Goal: Task Accomplishment & Management: Complete application form

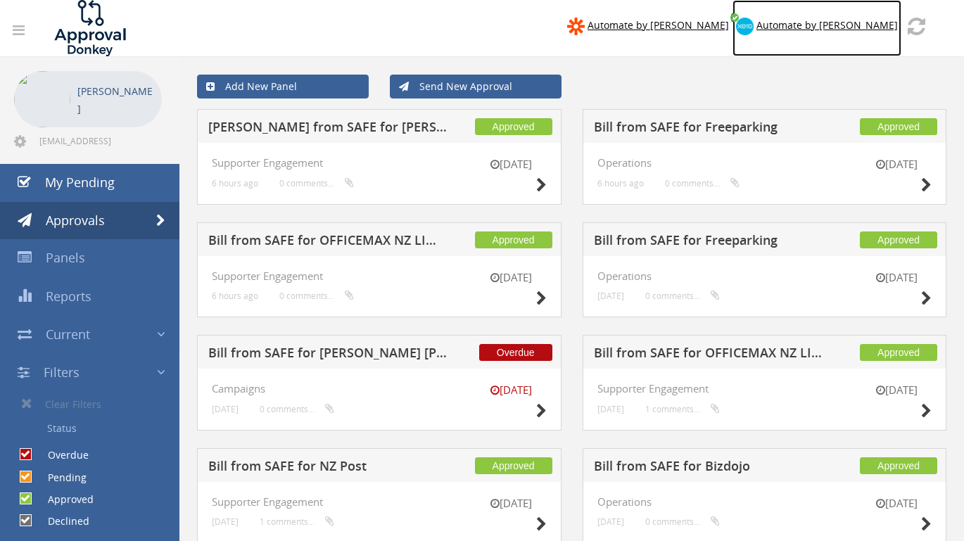
click at [852, 23] on span "Automate by [PERSON_NAME]" at bounding box center [827, 24] width 141 height 13
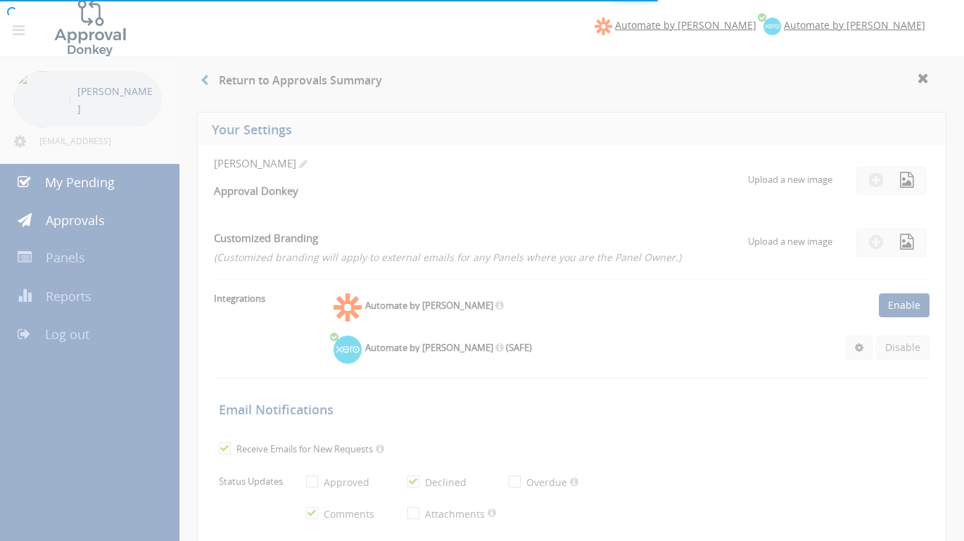
checkbox input "false"
checkbox input "true"
select select "number:1"
checkbox input "true"
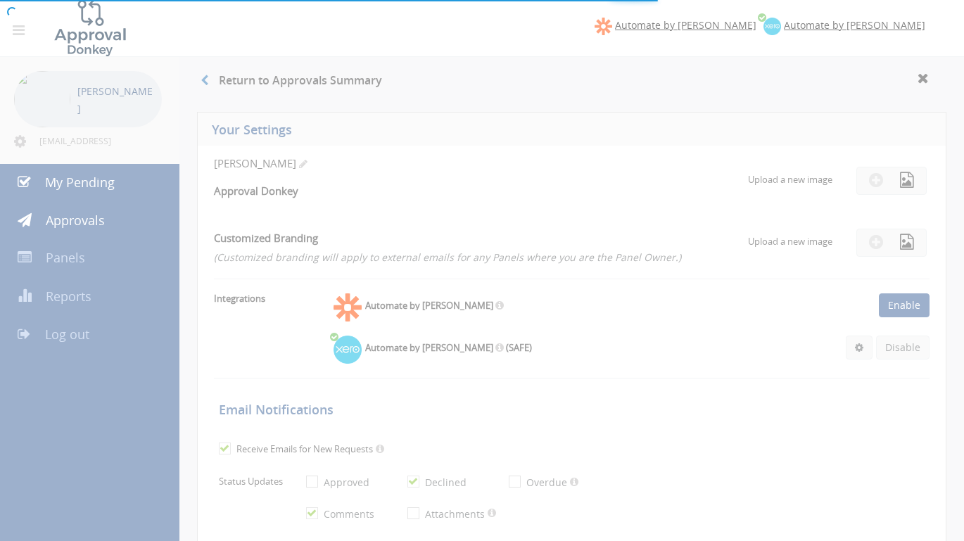
type input "[DATE]"
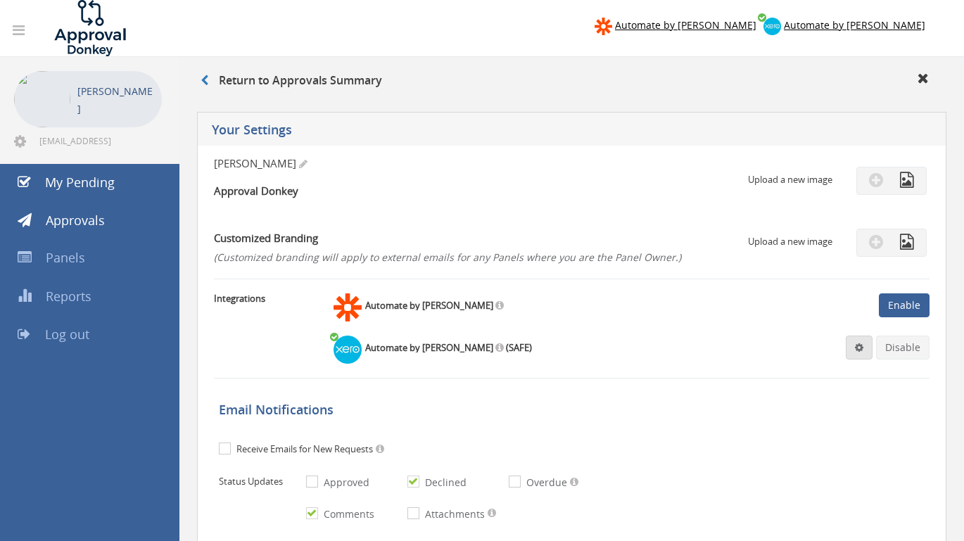
click at [866, 353] on link at bounding box center [859, 348] width 27 height 24
click at [822, 376] on link "Settings" at bounding box center [816, 375] width 107 height 22
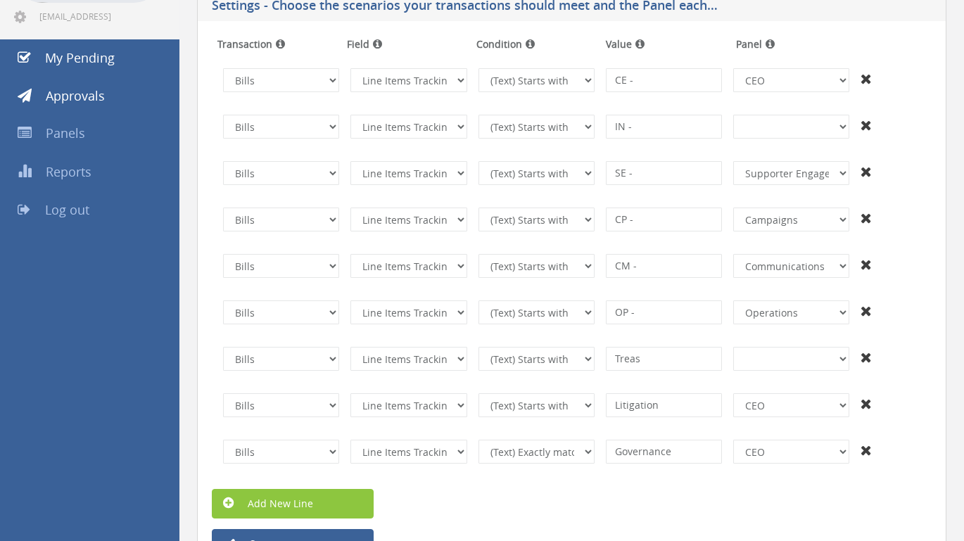
scroll to position [135, 0]
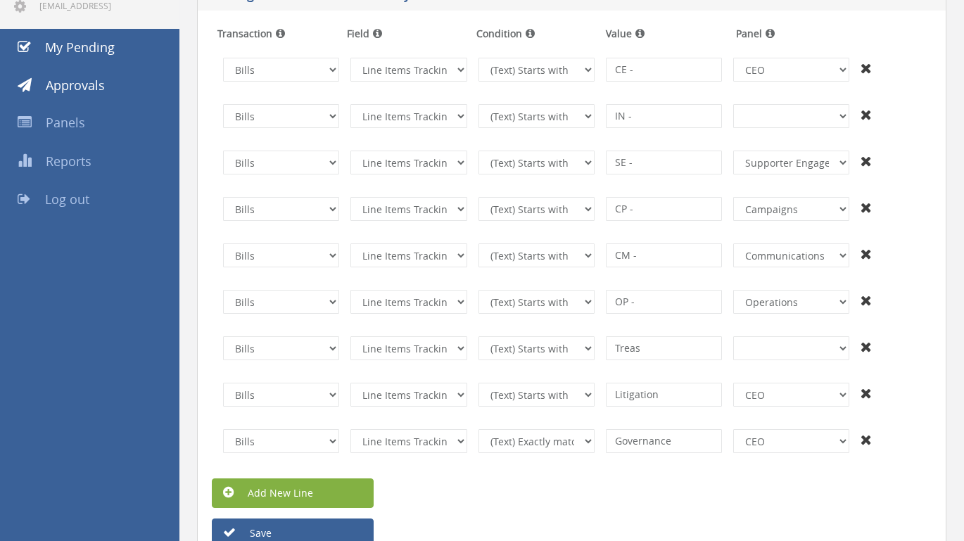
click at [334, 493] on link "Add New Line" at bounding box center [293, 494] width 162 height 30
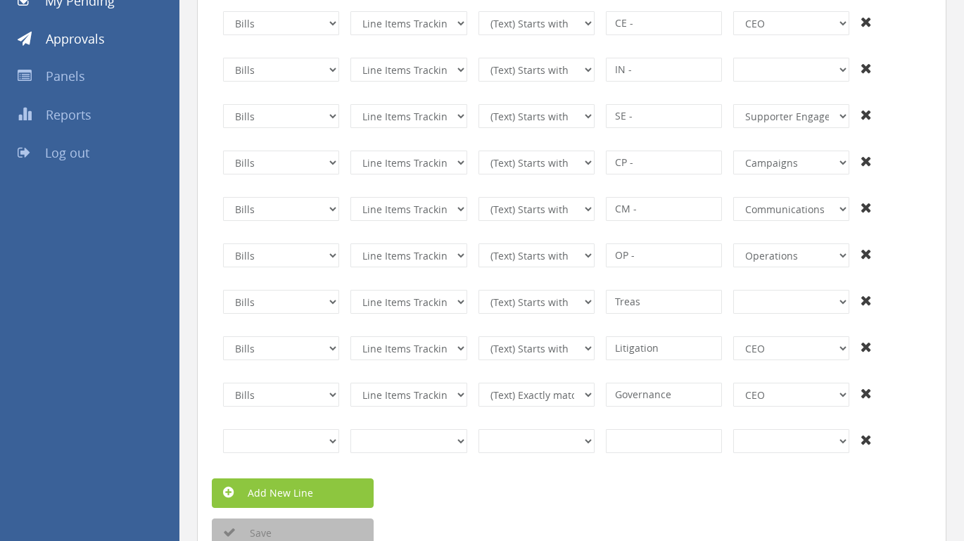
scroll to position [186, 0]
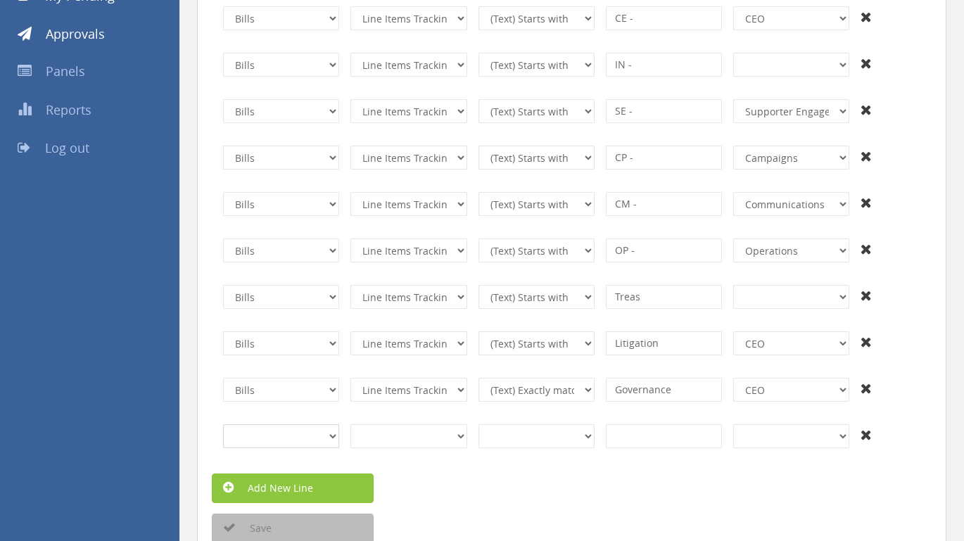
click at [325, 433] on select "Invoices Bills Credit Notes Purchase Orders" at bounding box center [281, 436] width 116 height 24
select select "number:2"
click at [459, 441] on select "InvoiceID - (92f08561-bd65-469b-93fb-65dd1552c678) InvoiceNumber - (null) Conta…" at bounding box center [408, 436] width 116 height 24
click at [461, 341] on select "InvoiceID - (92f08561-bd65-469b-93fb-65dd1552c678) InvoiceNumber - (null) Conta…" at bounding box center [408, 343] width 116 height 24
click at [456, 346] on select "InvoiceID - (92f08561-bd65-469b-93fb-65dd1552c678) InvoiceNumber - (null) Conta…" at bounding box center [408, 343] width 116 height 24
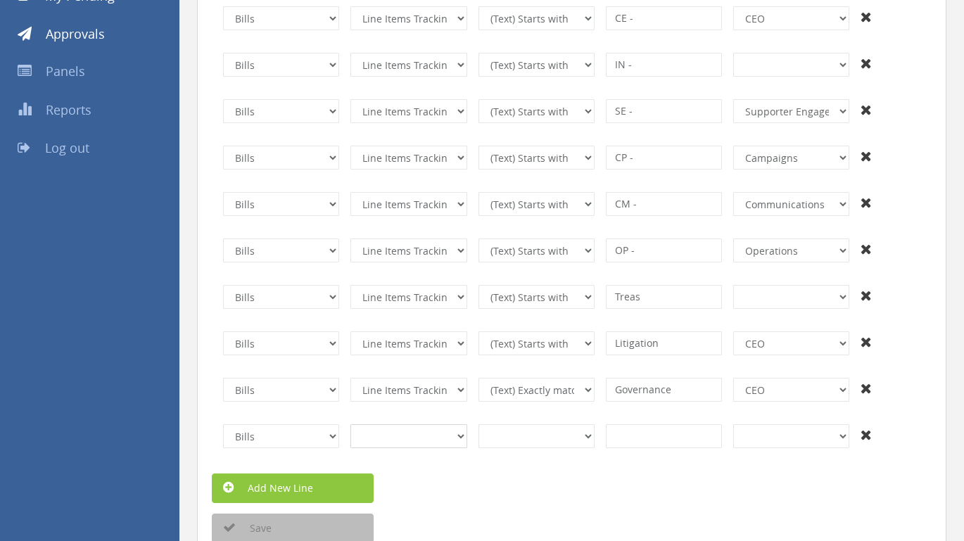
click at [461, 433] on select "InvoiceID - (92f08561-bd65-469b-93fb-65dd1552c678) InvoiceNumber - (null) Conta…" at bounding box center [408, 436] width 116 height 24
select select "number:231"
click at [584, 438] on select "(Text) Contains (Text) Does not contain (Text) Exactly matches (Text) Does not …" at bounding box center [537, 436] width 116 height 24
select select "number:3"
click at [702, 437] on input at bounding box center [664, 436] width 116 height 24
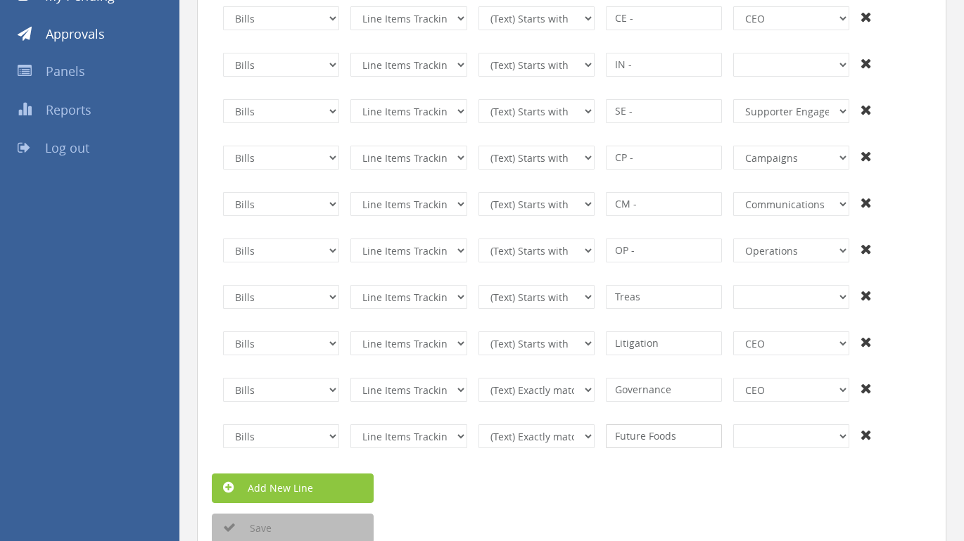
type input "Future Foods"
click at [797, 434] on select "+And Future Foods Communications CEO Operations Supporter Engagement Campaigns" at bounding box center [791, 436] width 116 height 24
select select "number:14067"
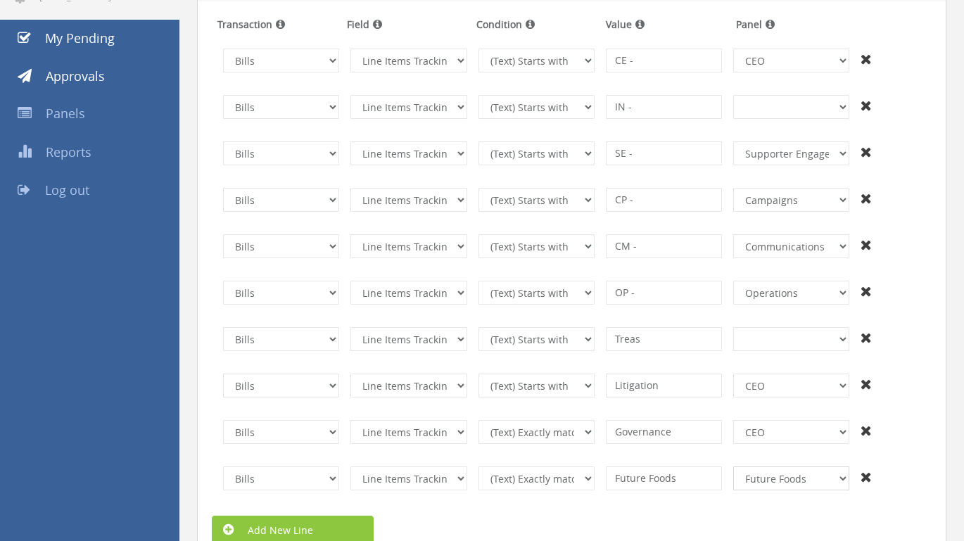
scroll to position [129, 0]
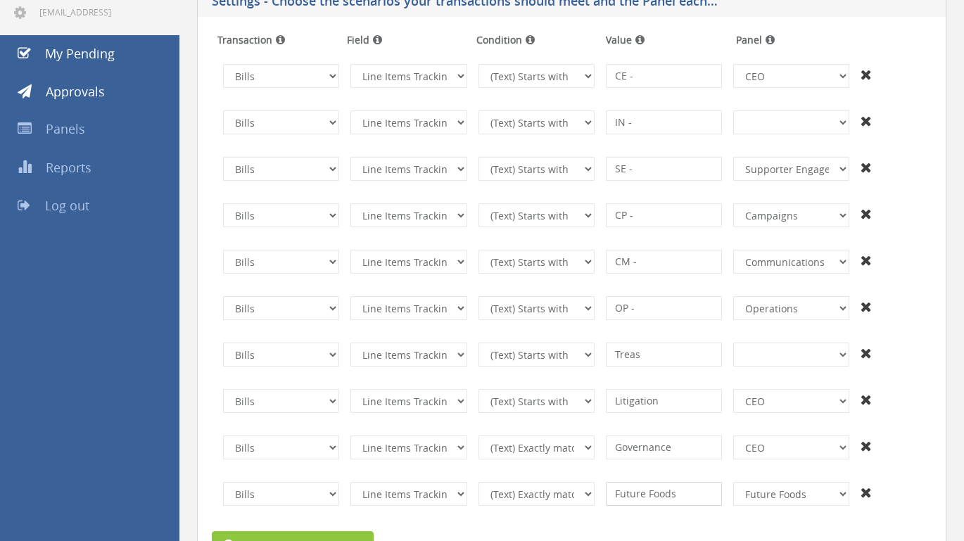
drag, startPoint x: 685, startPoint y: 493, endPoint x: 597, endPoint y: 488, distance: 87.4
click at [597, 488] on tr "Invoices Bills Credit Notes Purchase Orders The transaction is required. Invoic…" at bounding box center [571, 493] width 709 height 35
click at [692, 307] on input "OP -" at bounding box center [664, 308] width 116 height 24
click at [646, 487] on input "FF -" at bounding box center [664, 494] width 116 height 24
click at [646, 493] on input "FF -" at bounding box center [664, 494] width 116 height 24
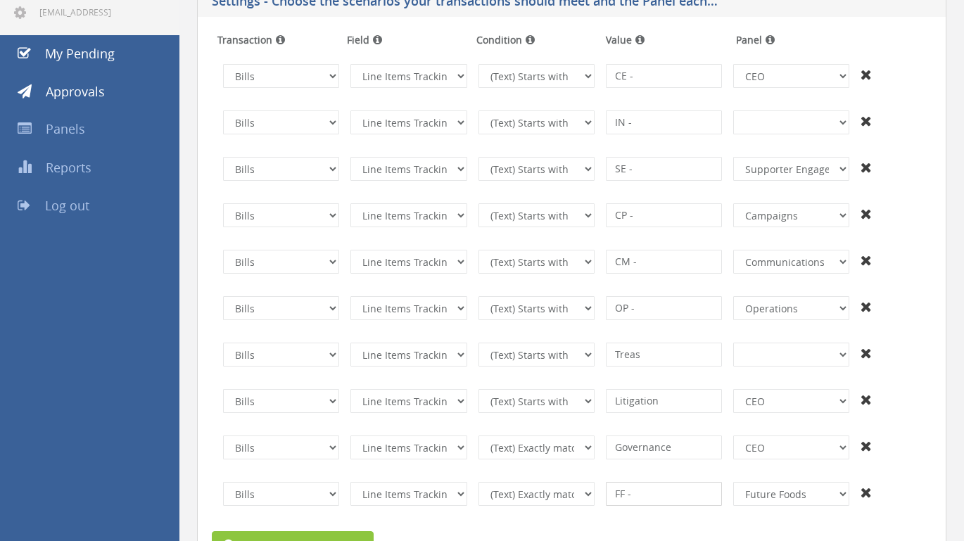
type input "FF -"
click at [811, 490] on select "+And Future Foods Communications CEO Operations Supporter Engagement Campaigns" at bounding box center [791, 494] width 116 height 24
click at [745, 517] on form "Transaction Field Condition Value Panel Invoices Bills Credit Notes Purchase Or…" at bounding box center [572, 314] width 720 height 574
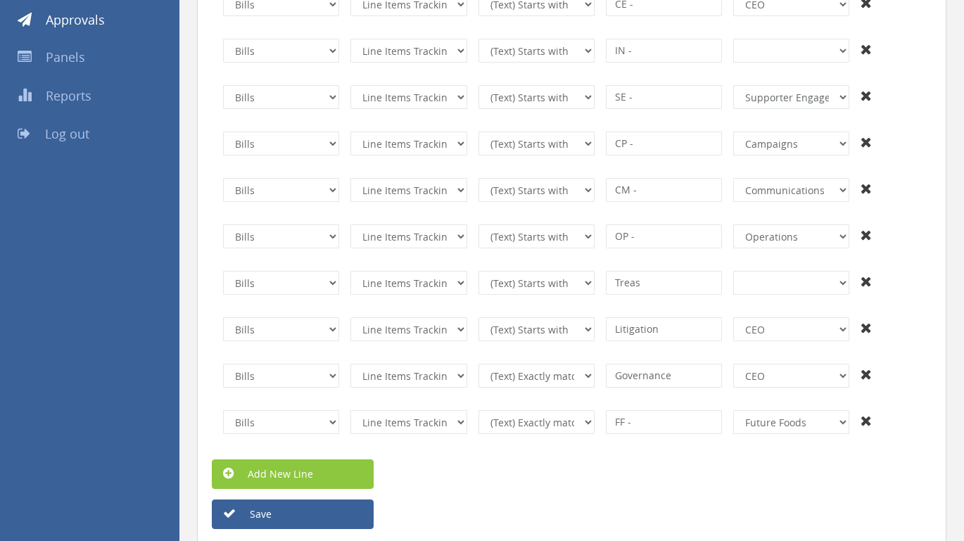
scroll to position [260, 0]
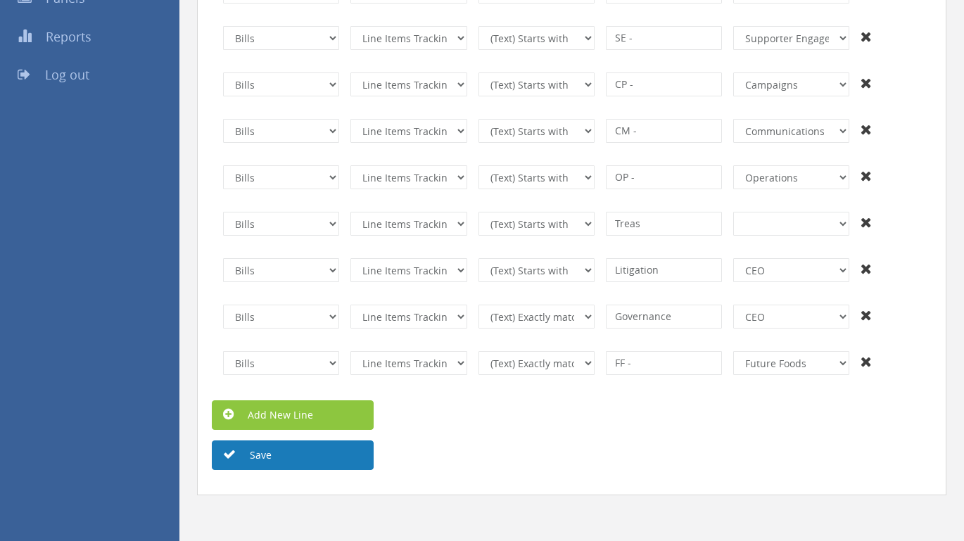
drag, startPoint x: 296, startPoint y: 412, endPoint x: 331, endPoint y: 462, distance: 60.9
click at [331, 462] on form "Transaction Field Condition Value Panel Invoices Bills Credit Notes Purchase Or…" at bounding box center [572, 184] width 720 height 574
click at [331, 462] on button "Save" at bounding box center [293, 456] width 162 height 30
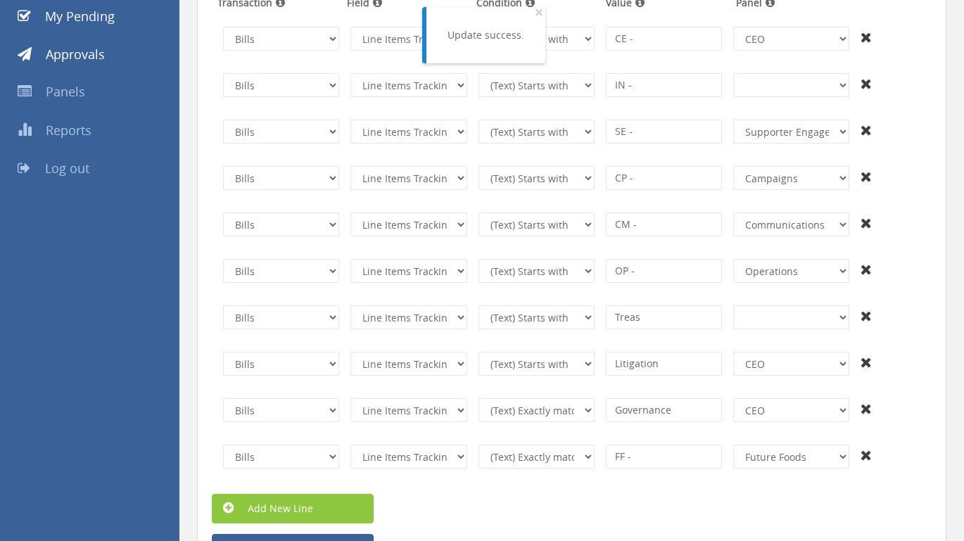
scroll to position [163, 0]
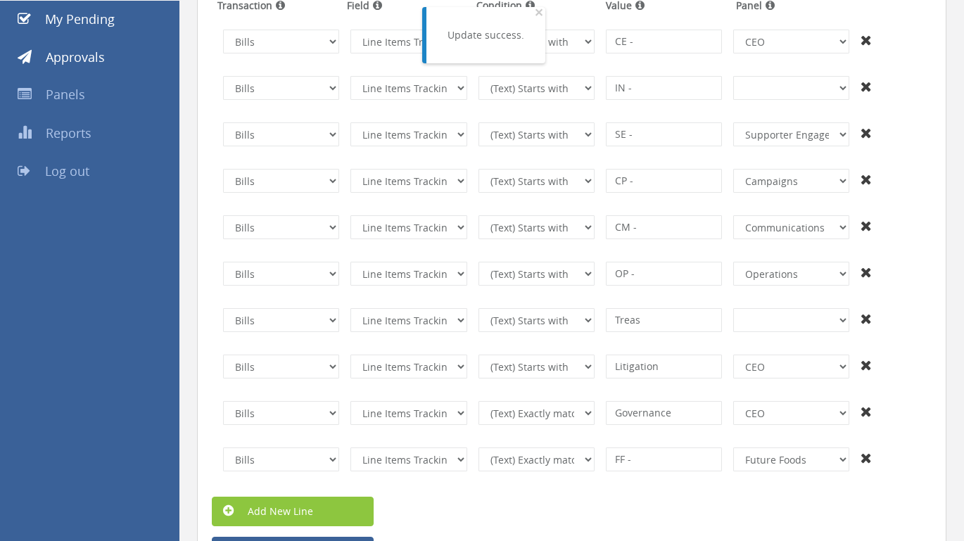
click at [865, 318] on icon at bounding box center [866, 319] width 11 height 14
type input "Litigation"
select select "number:1702"
select select "number:3"
type input "Governance"
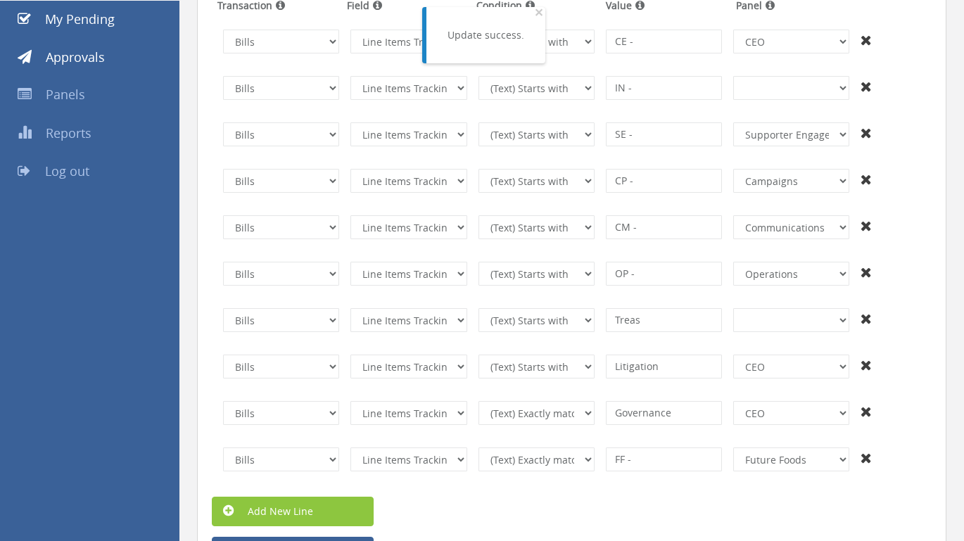
type input "FF -"
select select "number:14067"
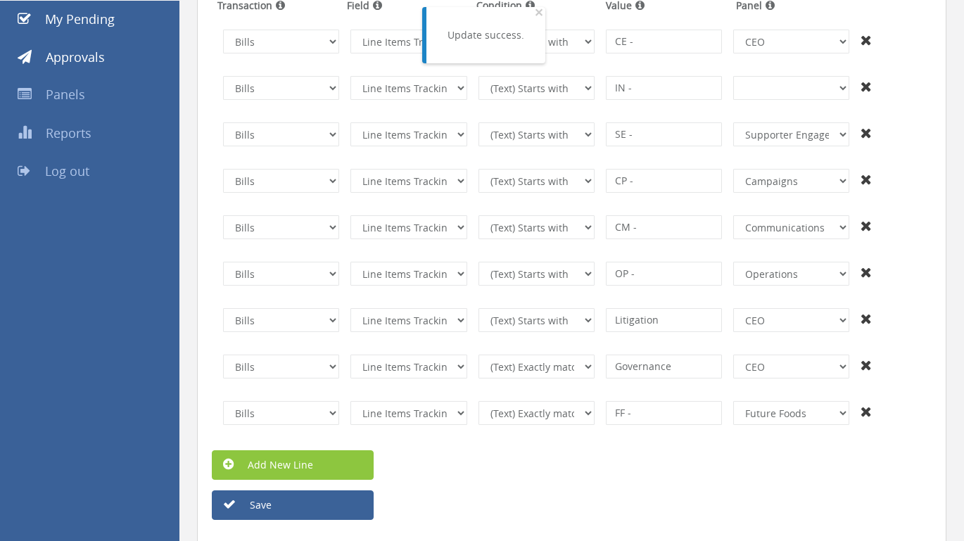
click at [874, 78] on td at bounding box center [890, 87] width 71 height 35
click at [872, 85] on td at bounding box center [890, 87] width 71 height 35
click at [863, 89] on icon at bounding box center [866, 87] width 11 height 14
type input "SE -"
select select "number:1372"
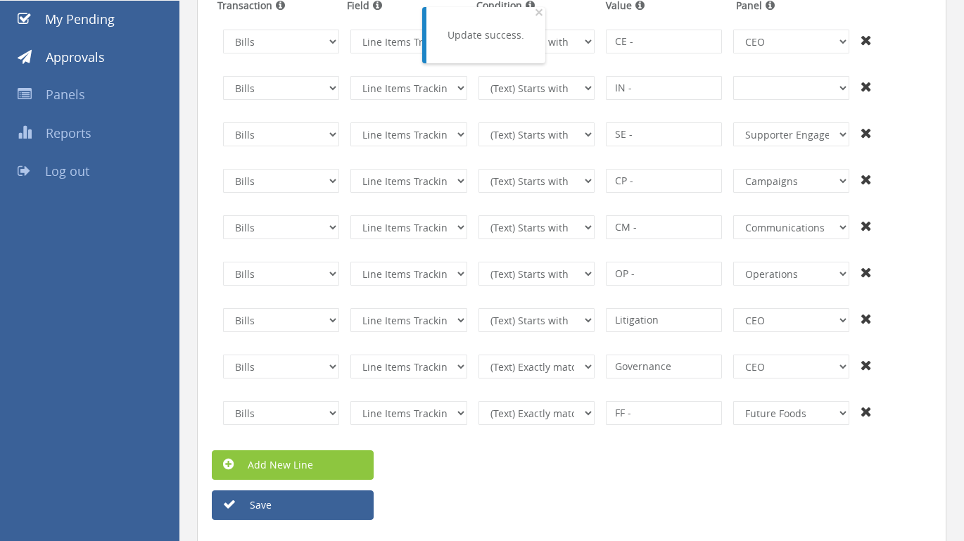
type input "CP -"
select select "number:1371"
type input "CM -"
select select "number:8212"
type input "OP -"
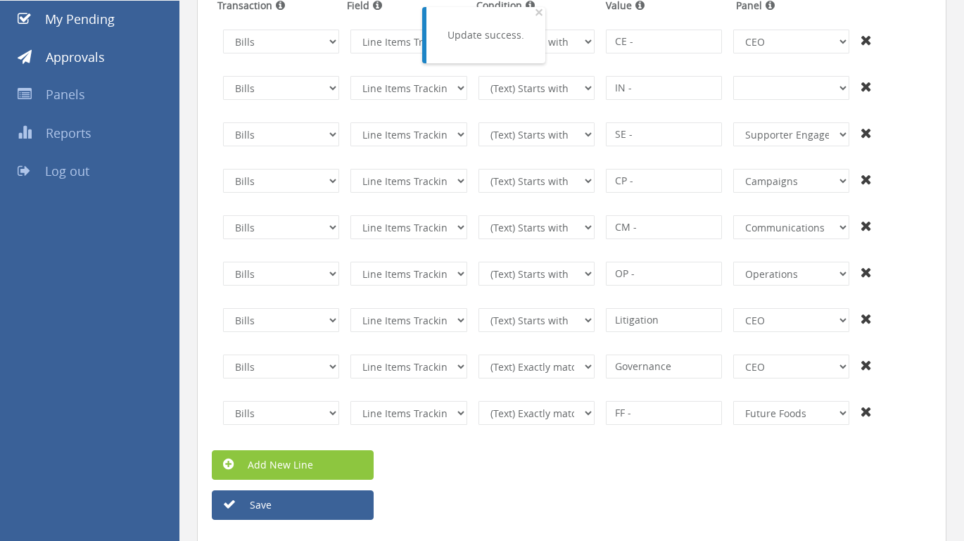
select select "number:1606"
type input "Litigation"
select select "number:1702"
select select "number:3"
type input "Governance"
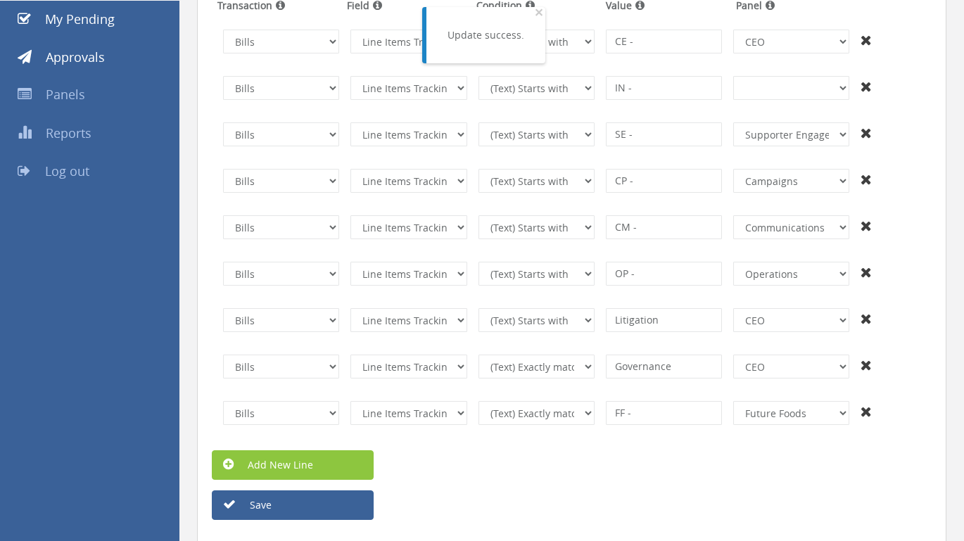
type input "FF -"
select select "number:14067"
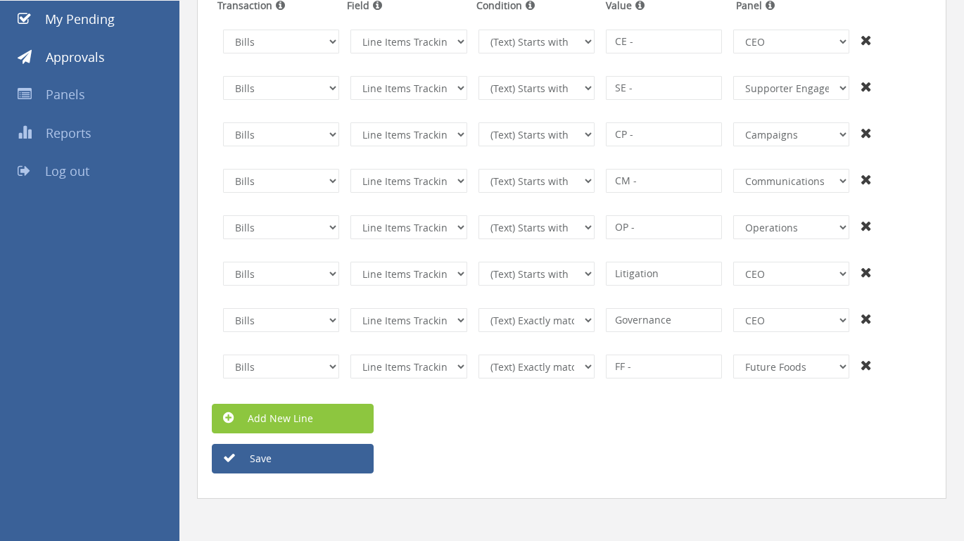
click at [862, 42] on icon at bounding box center [866, 40] width 11 height 14
type input "SE -"
select select "number:1372"
type input "CP -"
select select "number:1371"
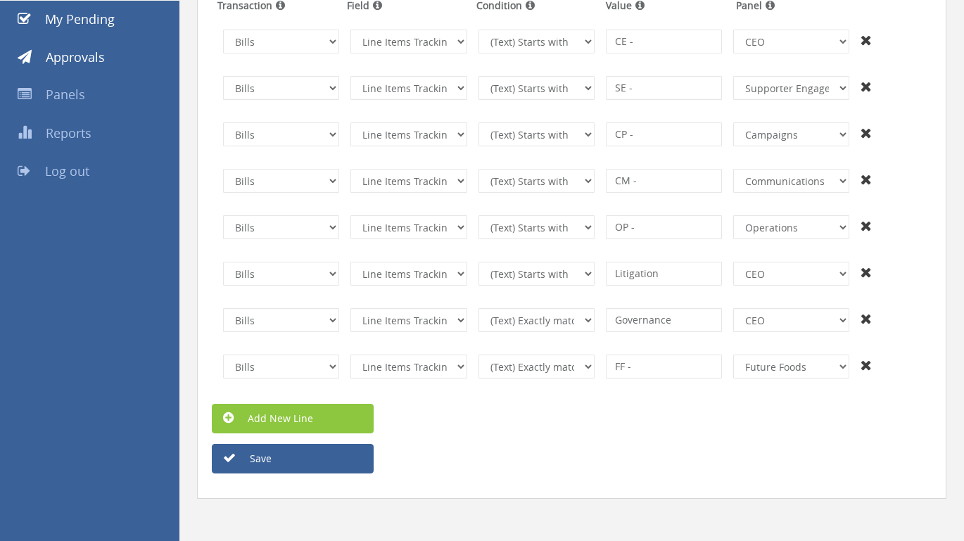
type input "CM -"
select select "number:8212"
type input "OP -"
select select "number:1606"
type input "Litigation"
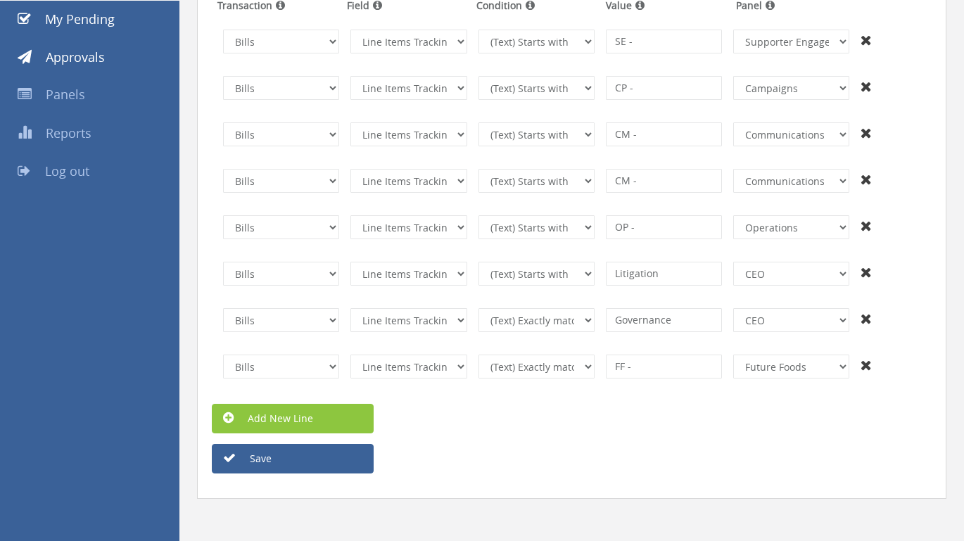
select select "number:1702"
select select "number:3"
type input "Governance"
type input "FF -"
select select "number:14067"
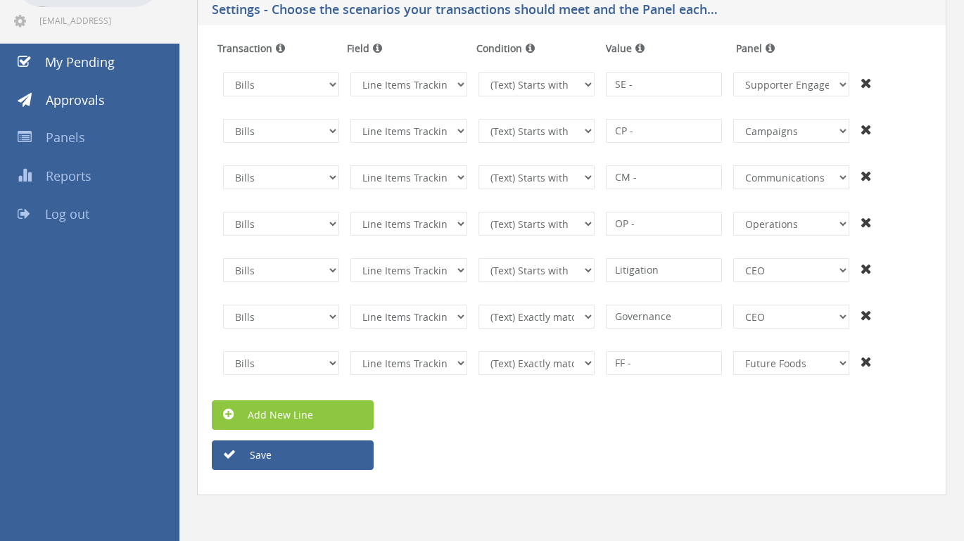
scroll to position [120, 0]
click at [348, 446] on button "Save" at bounding box center [293, 456] width 162 height 30
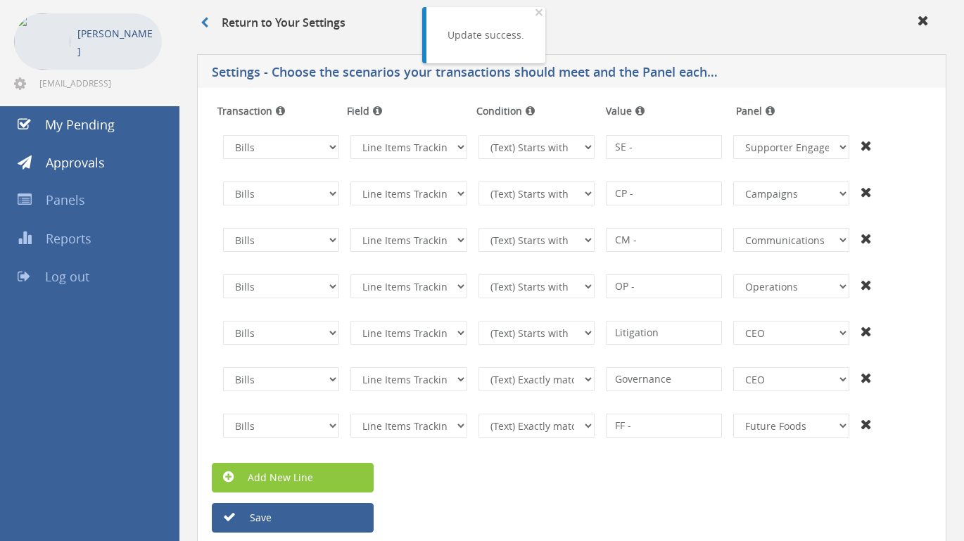
scroll to position [0, 0]
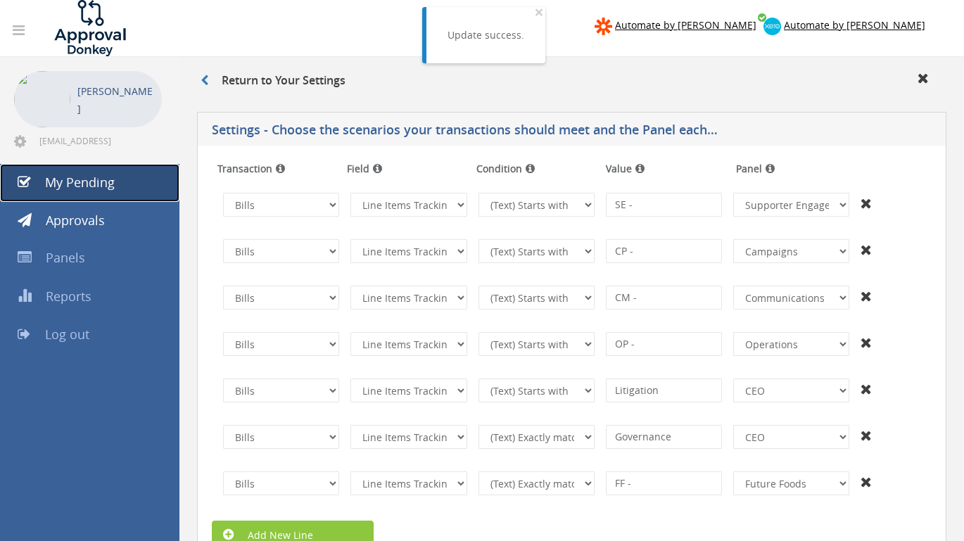
click at [75, 183] on span "My Pending" at bounding box center [80, 182] width 70 height 17
